Goal: Complete application form

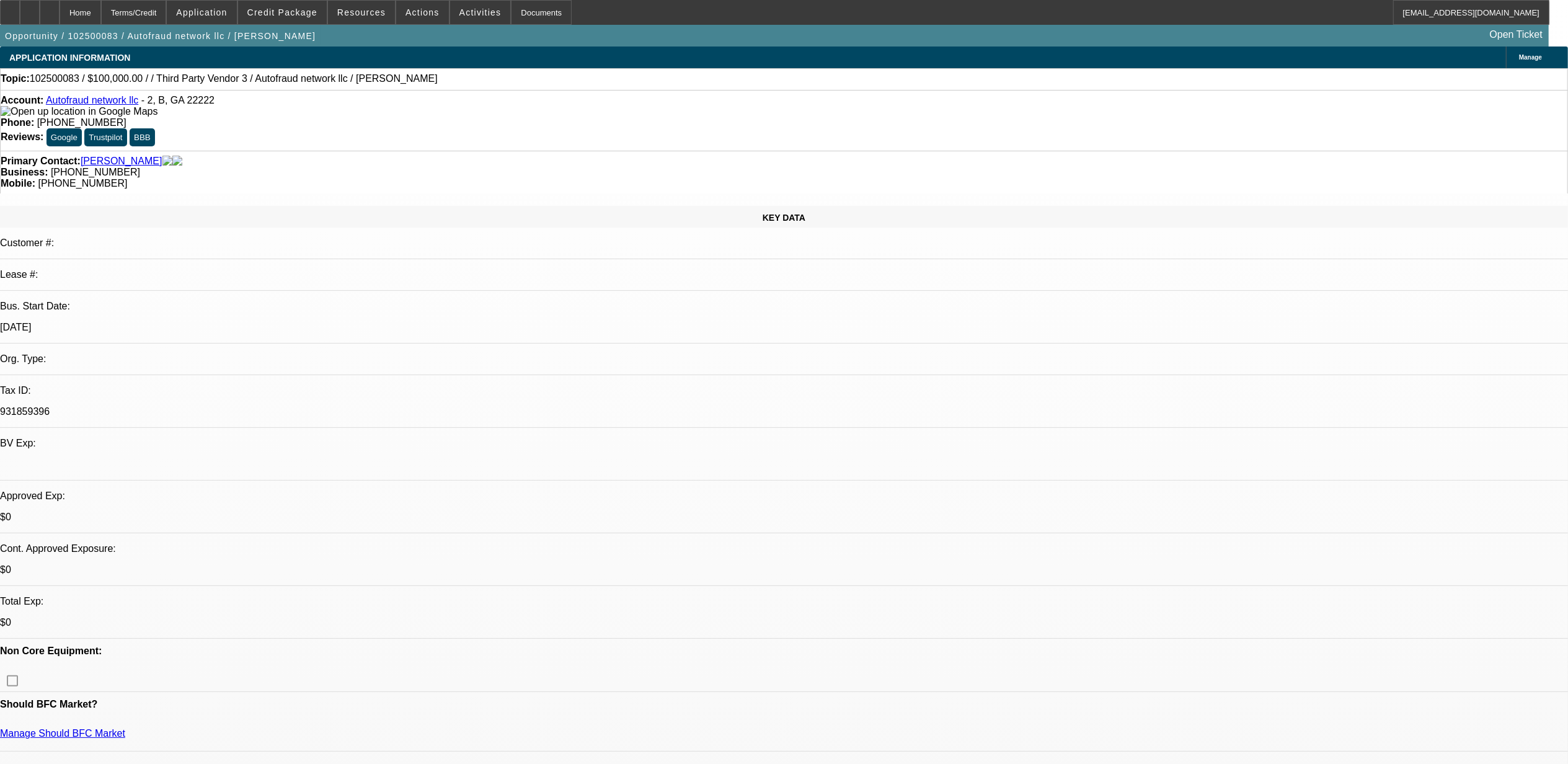
select select "0"
select select "2"
select select "0.1"
select select "1"
select select "2"
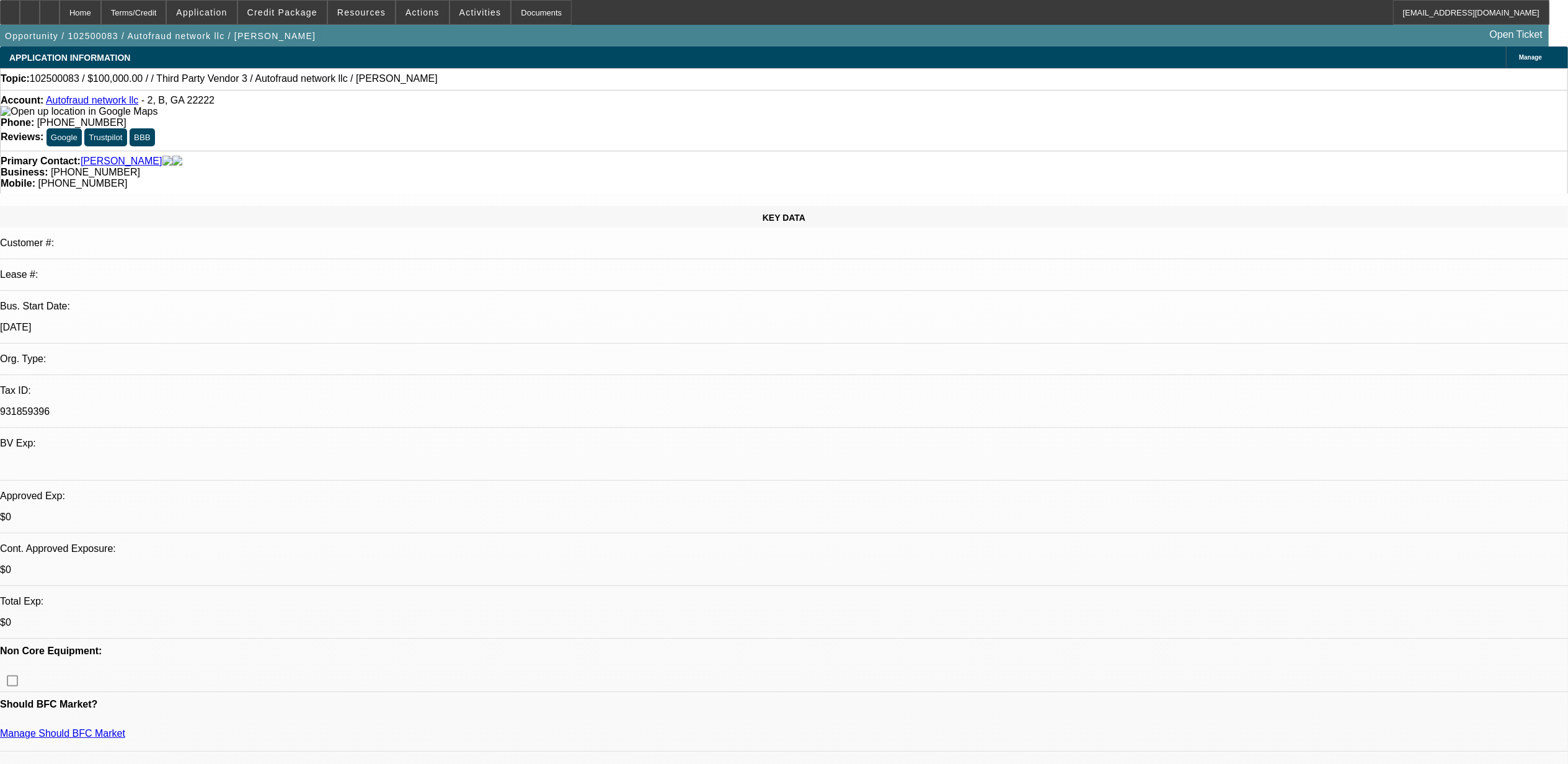
select select "4"
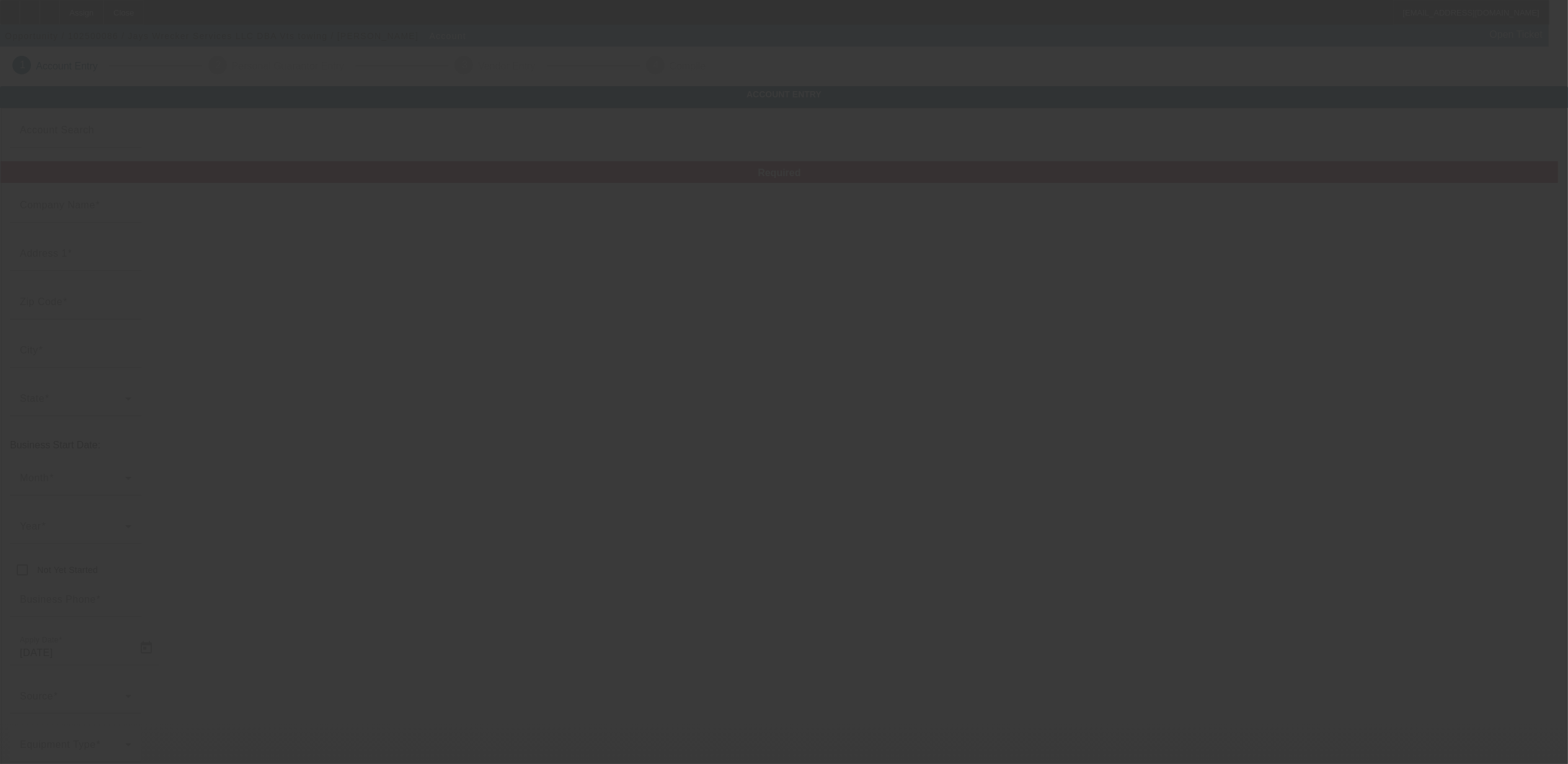
type input "Jays Wrecker Services LLC"
type input "[STREET_ADDRESS]"
type input "07109"
type input "[GEOGRAPHIC_DATA]"
type input "[PHONE_NUMBER]"
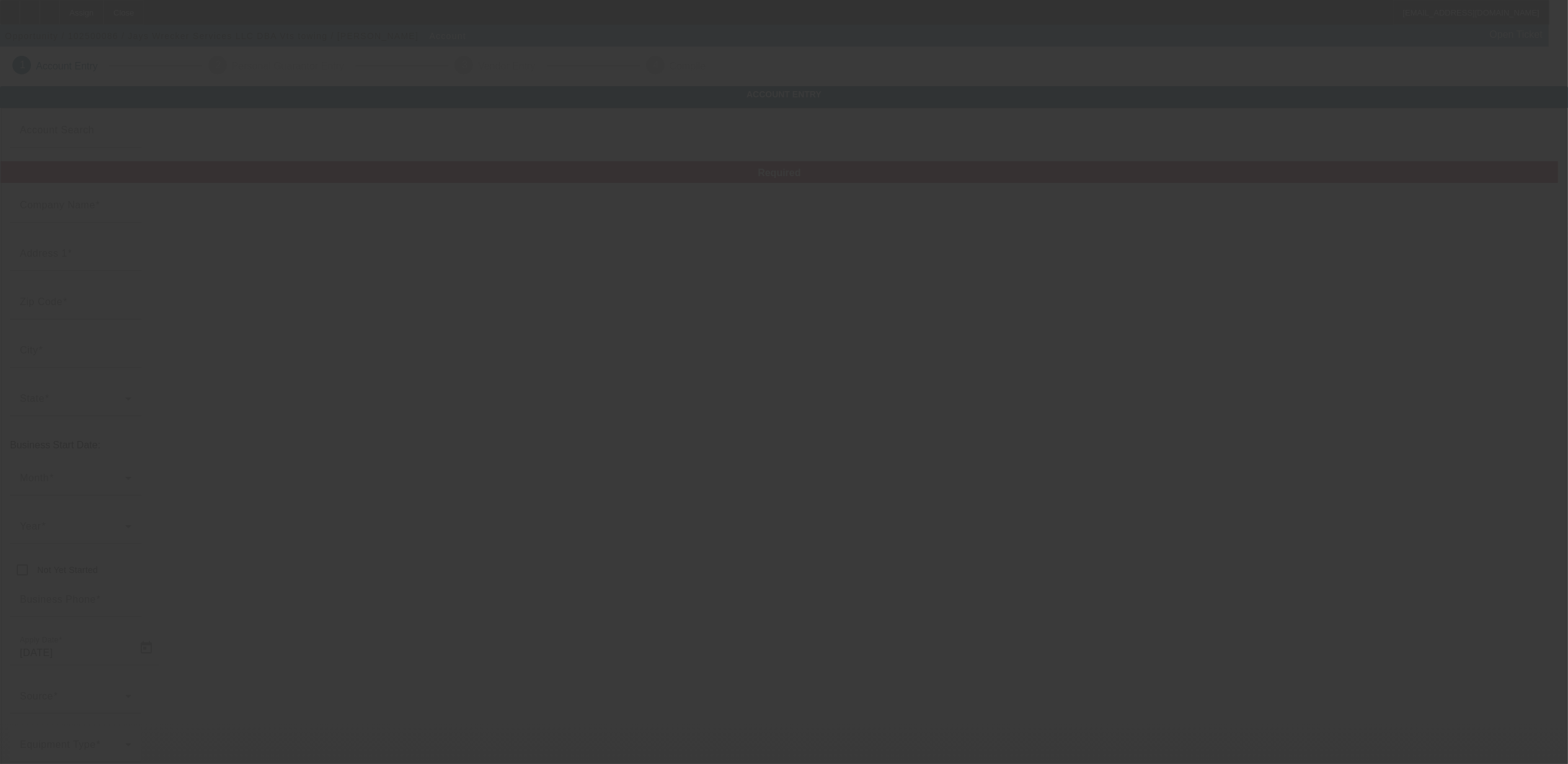
type input "Vts towing"
type input "[EMAIL_ADDRESS][DOMAIN_NAME]"
type input "[GEOGRAPHIC_DATA]"
type input "450374528"
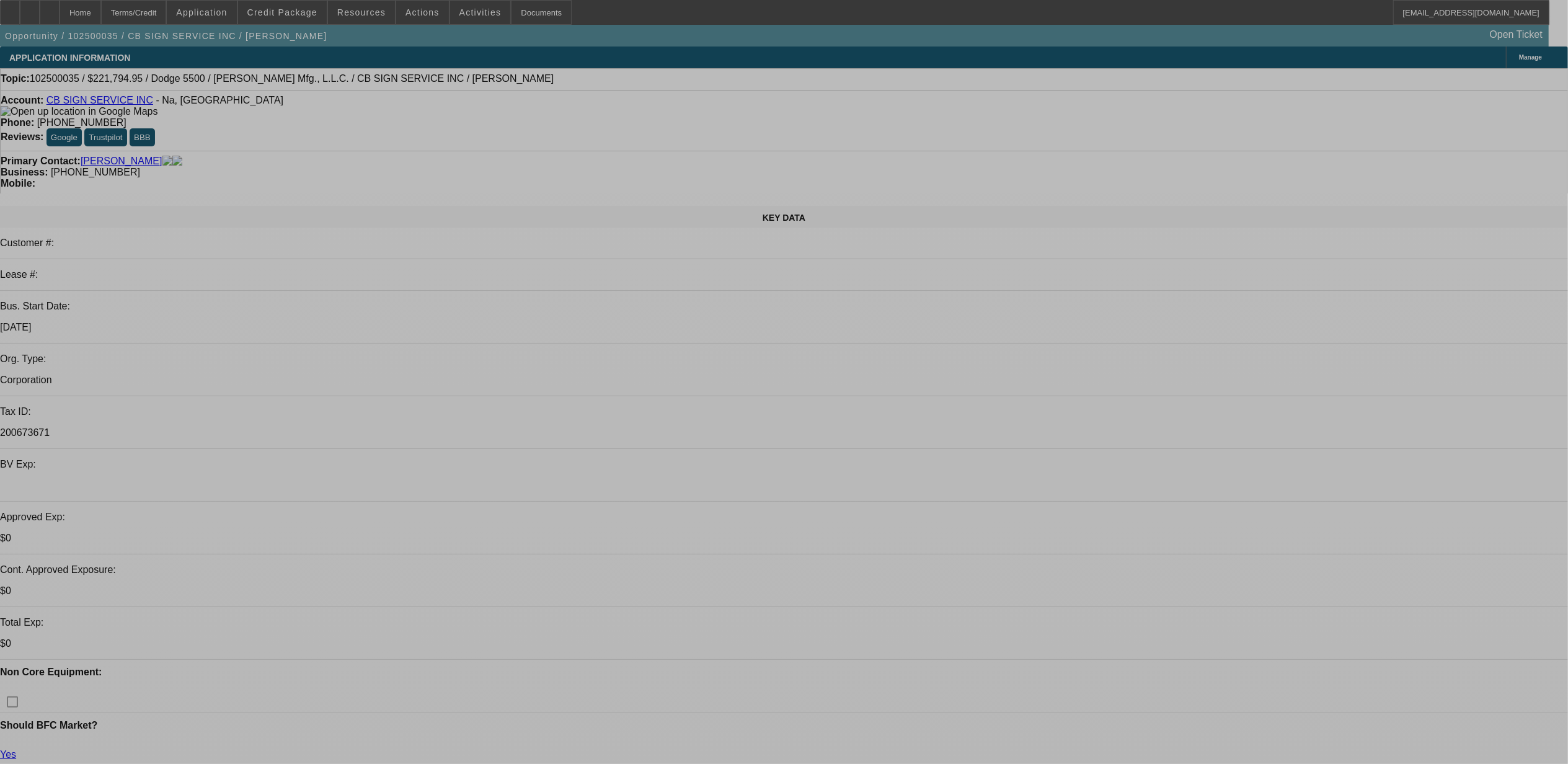
select select "0"
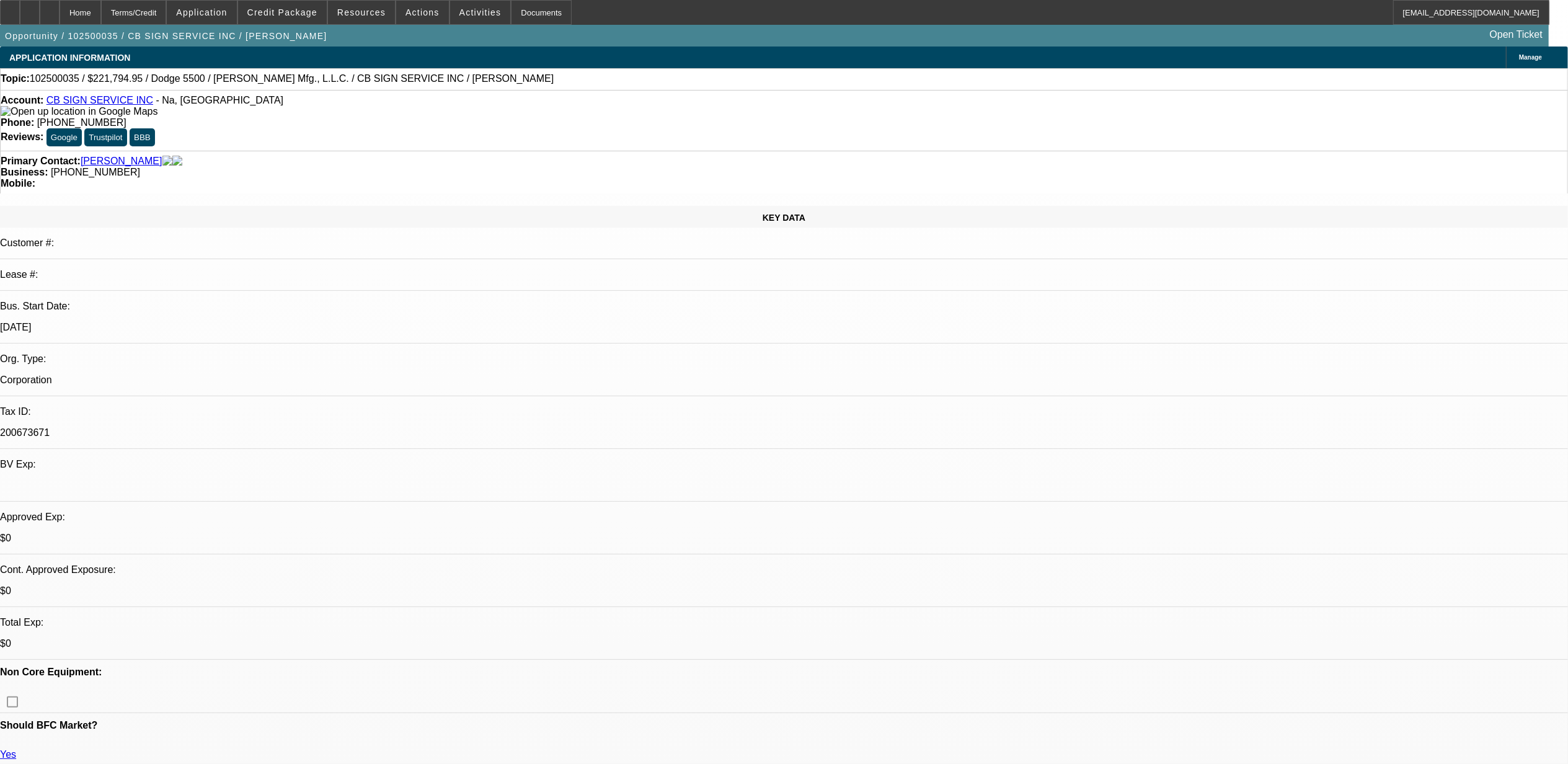
select select "0"
select select "3"
select select "0"
select select "6"
select select "0"
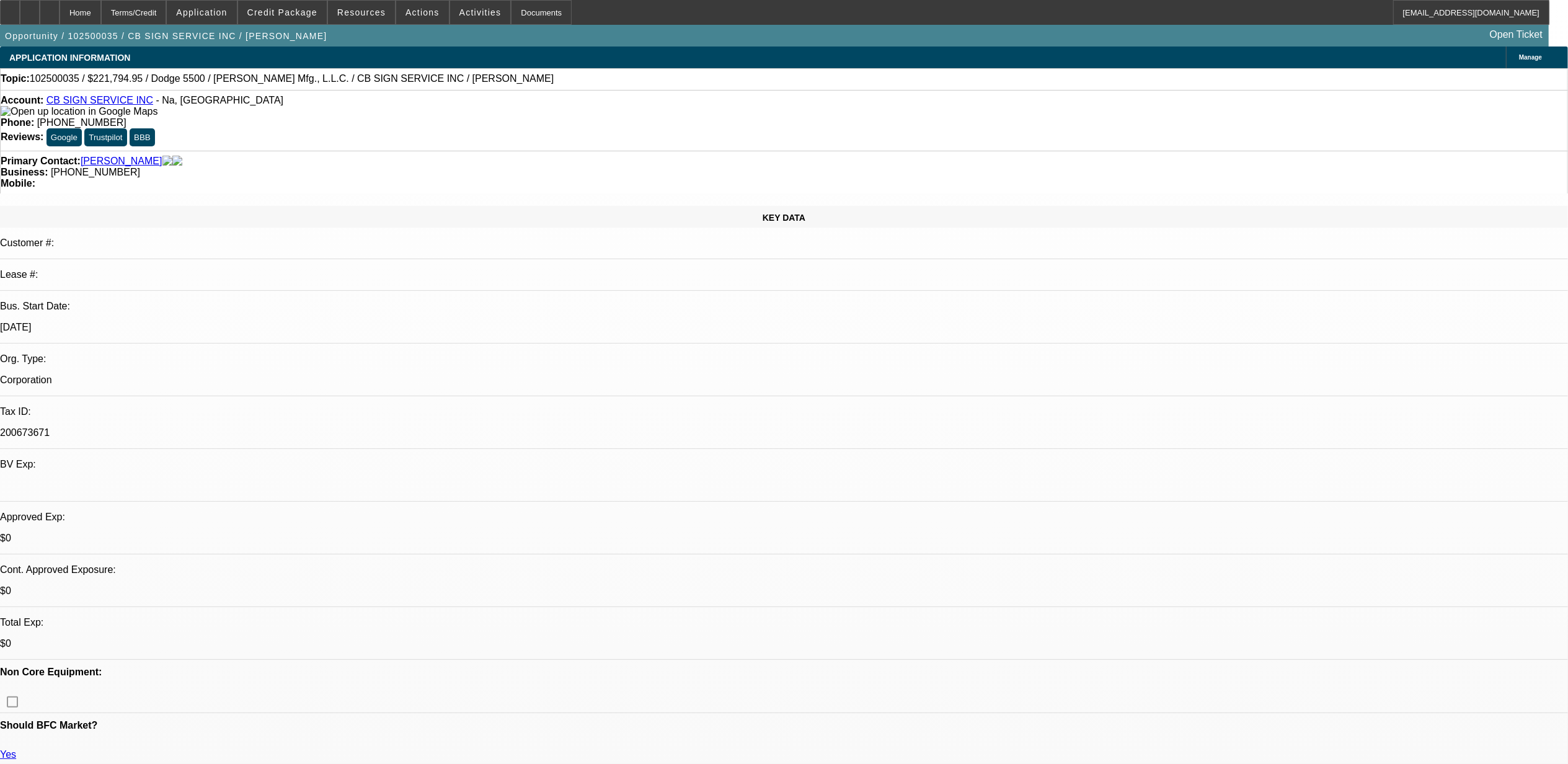
select select "0"
select select "3"
select select "0"
select select "6"
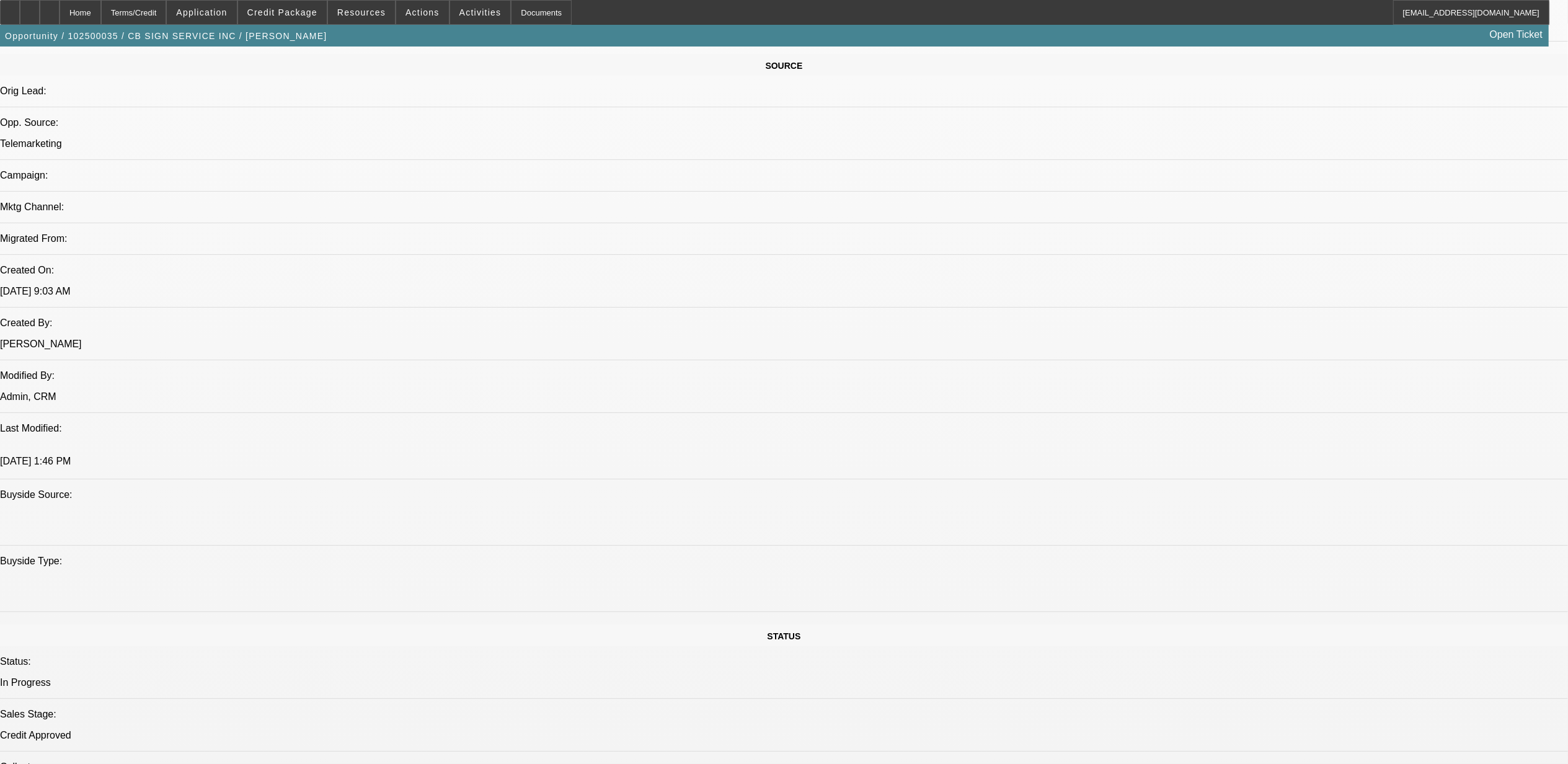
scroll to position [578, 0]
